Goal: Transaction & Acquisition: Purchase product/service

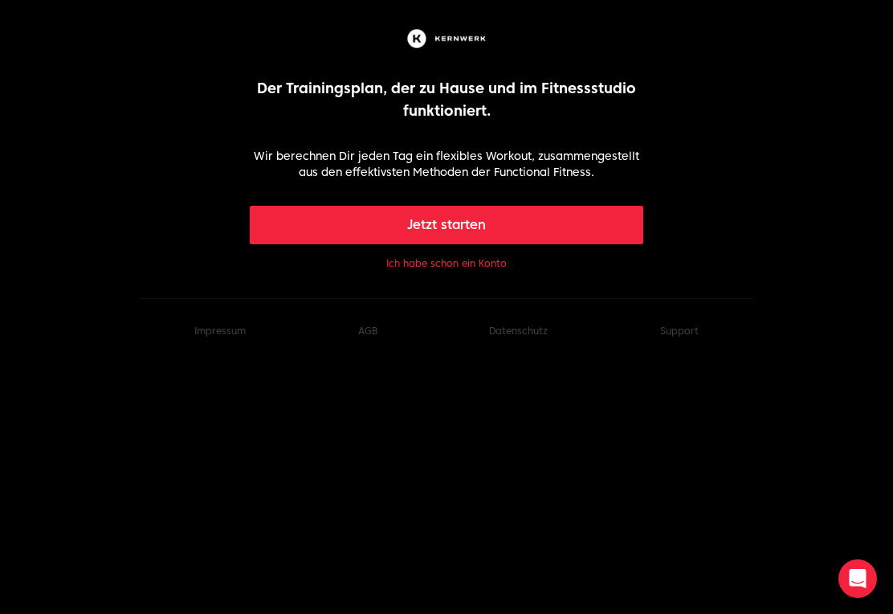
click at [472, 265] on button "Ich habe schon ein Konto" at bounding box center [446, 263] width 120 height 13
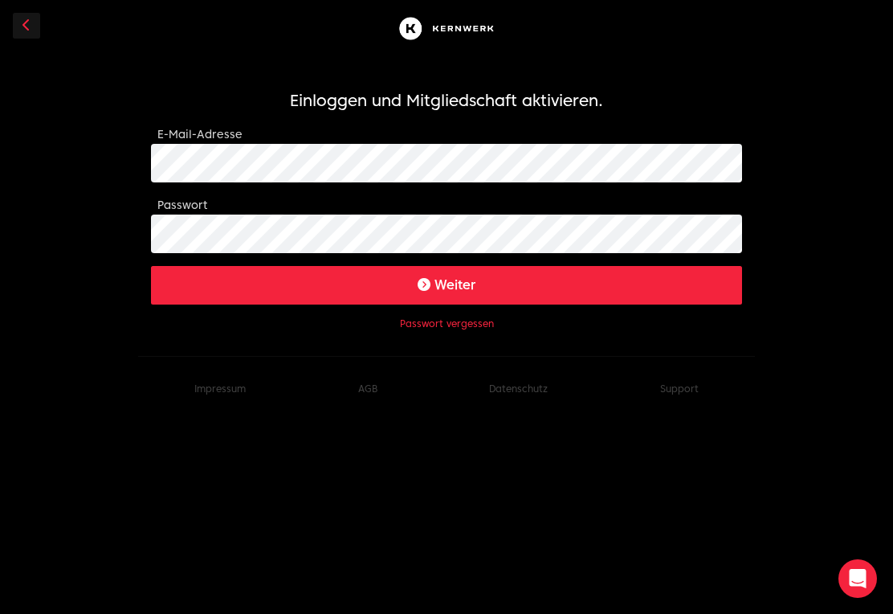
click at [447, 284] on button "Weiter" at bounding box center [446, 285] width 591 height 39
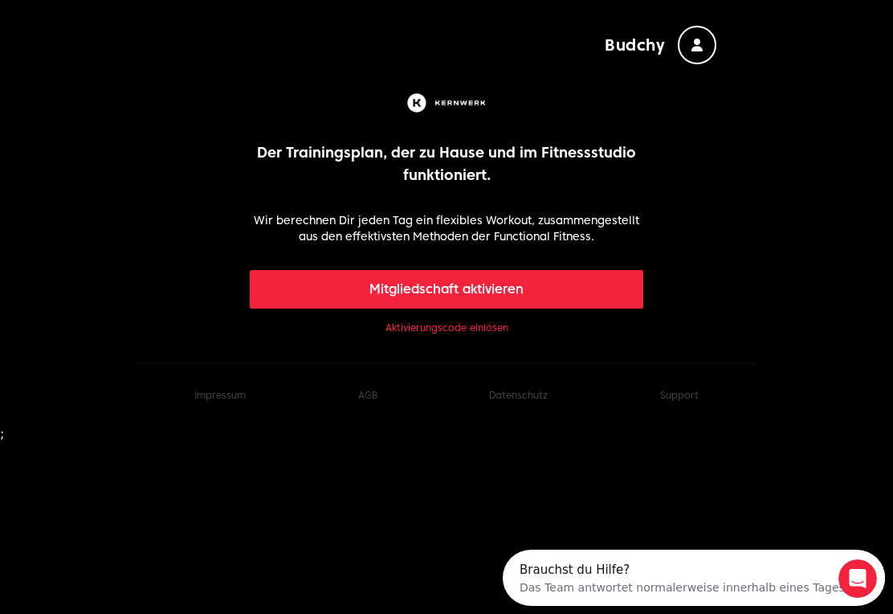
click at [602, 289] on button "Mitgliedschaft aktivieren" at bounding box center [447, 289] width 394 height 39
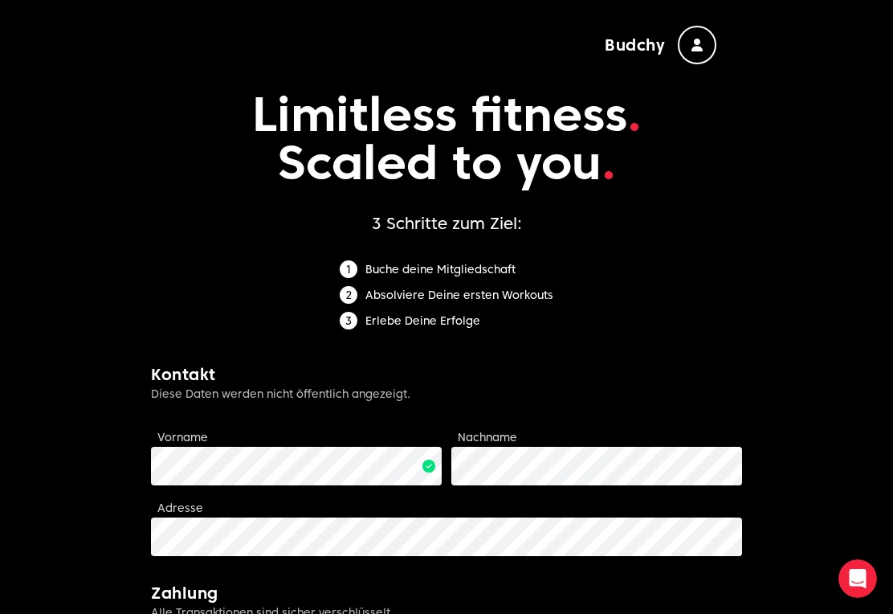
click at [695, 55] on div "button" at bounding box center [697, 45] width 39 height 39
click at [669, 92] on button "Abmelden" at bounding box center [656, 86] width 64 height 19
